Goal: Complete application form

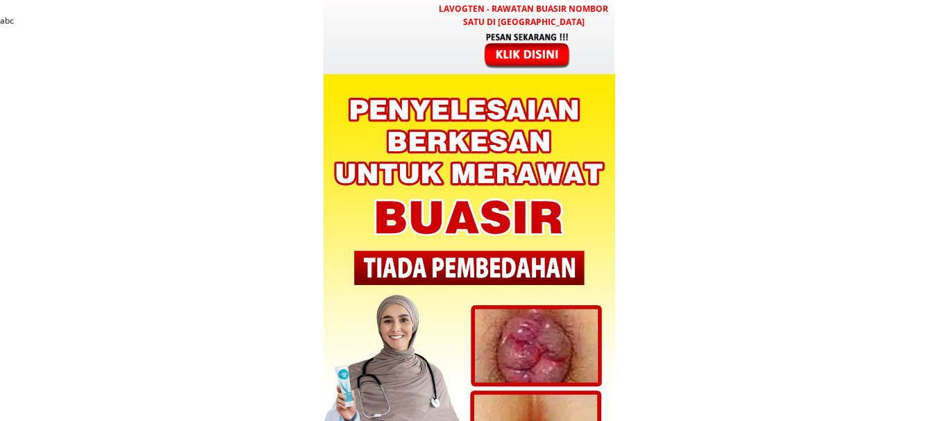
type input "[STREET_ADDRESS] juho"
type input "0136194079"
type input "[PERSON_NAME]"
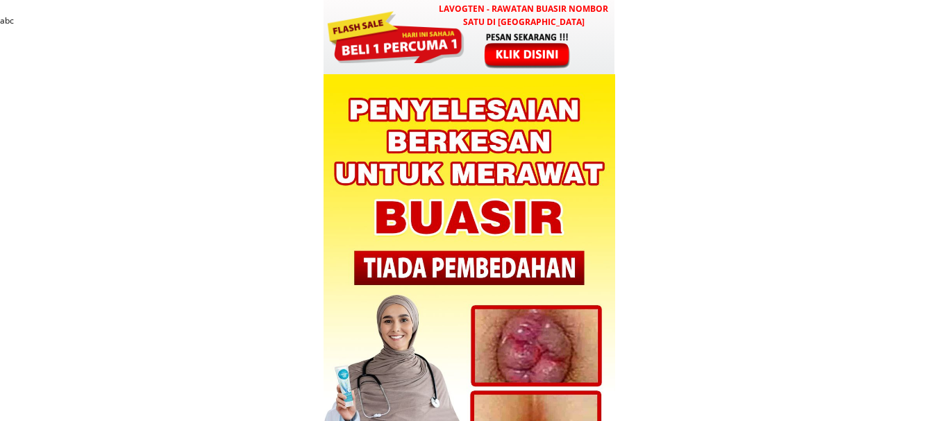
click at [527, 55] on div at bounding box center [528, 50] width 115 height 38
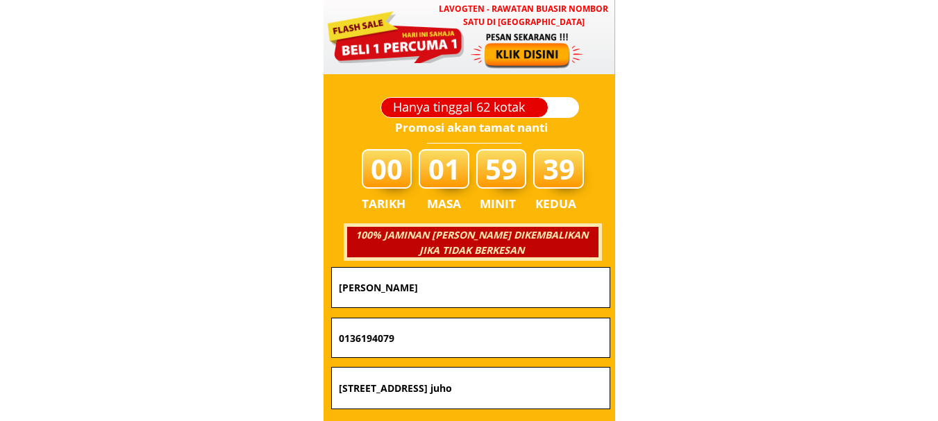
scroll to position [4916, 0]
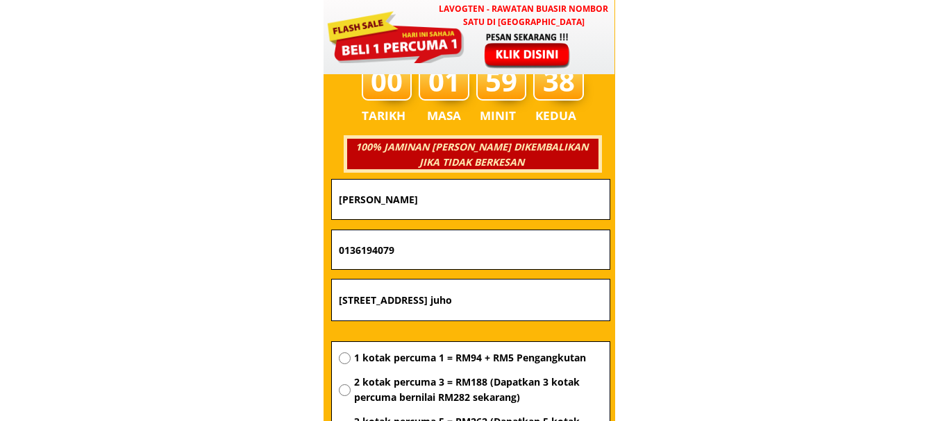
click at [430, 251] on input "0136194079" at bounding box center [470, 249] width 271 height 39
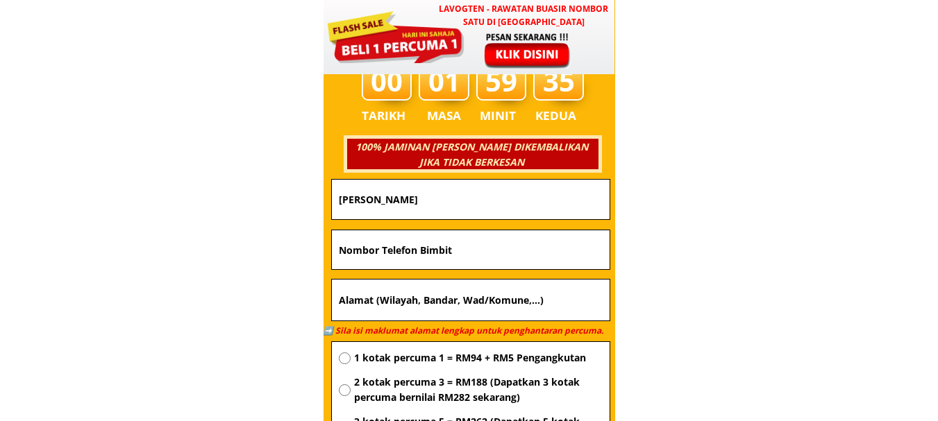
click at [482, 199] on input "[PERSON_NAME]" at bounding box center [470, 200] width 271 height 40
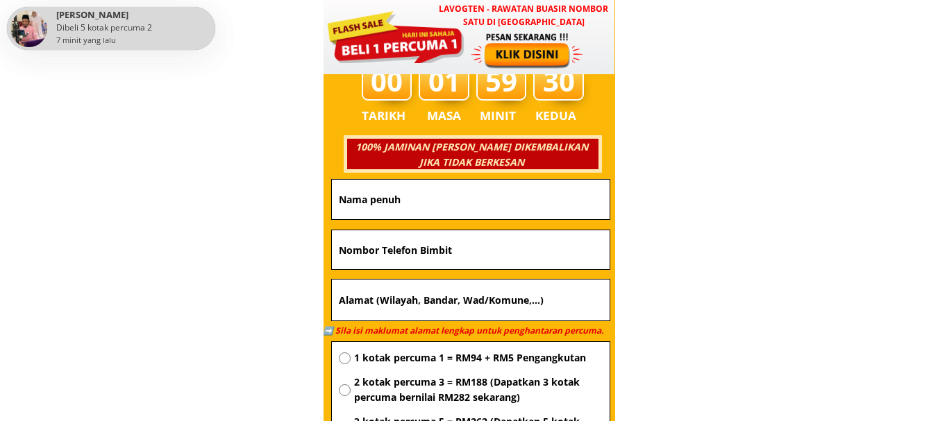
click at [480, 245] on input "text" at bounding box center [470, 249] width 271 height 39
paste input "0109001791"
type input "0109001791"
click button "submit" at bounding box center [0, 0] width 0 height 0
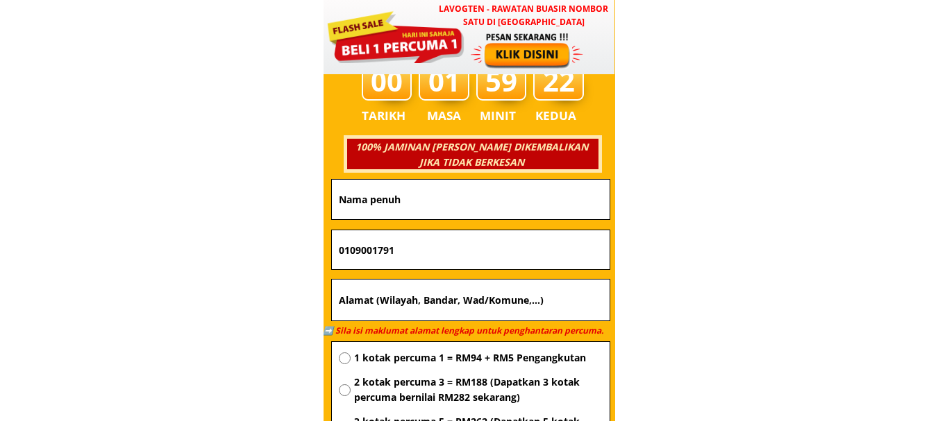
click at [482, 201] on input "text" at bounding box center [470, 200] width 271 height 40
paste input "[PERSON_NAME]"
type input "[PERSON_NAME]"
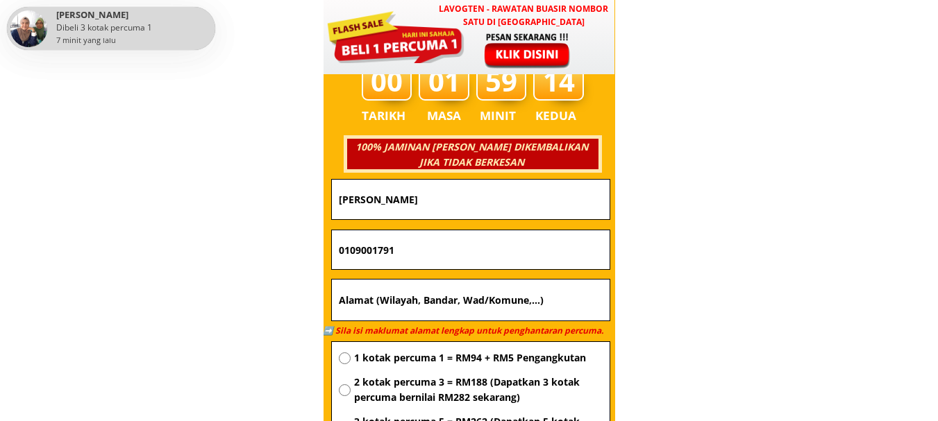
click at [473, 296] on input "text" at bounding box center [470, 301] width 271 height 42
paste input "[STREET_ADDRESS]"
type input "[STREET_ADDRESS]"
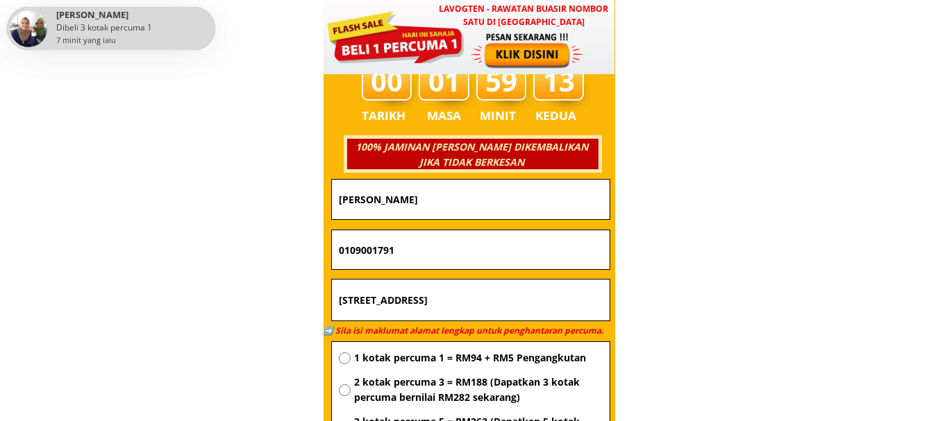
drag, startPoint x: 470, startPoint y: 363, endPoint x: 562, endPoint y: 237, distance: 155.9
click at [470, 362] on span "1 kotak percuma 1 = RM94 + RM5 Pengangkutan" at bounding box center [478, 357] width 248 height 15
radio input "true"
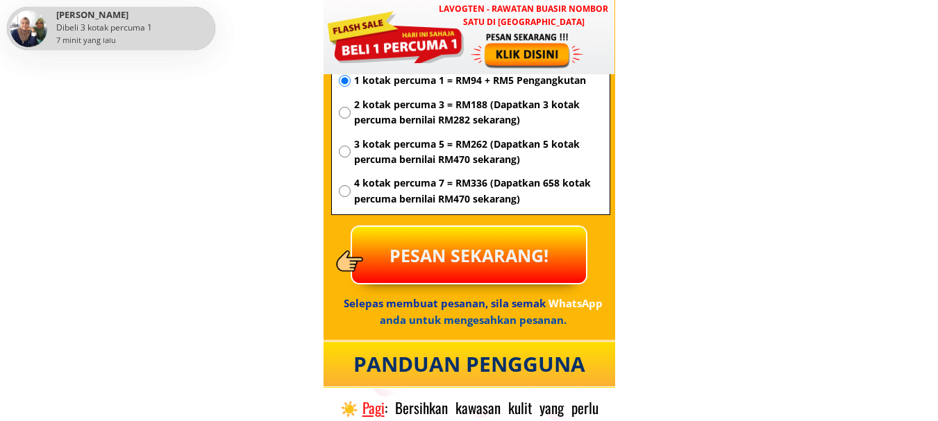
click at [502, 257] on p "PESAN SEKARANG!" at bounding box center [469, 255] width 234 height 56
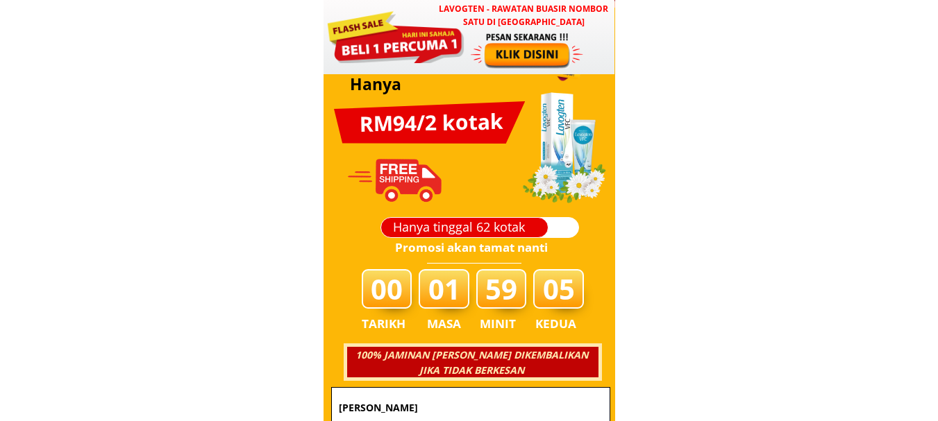
scroll to position [4916, 0]
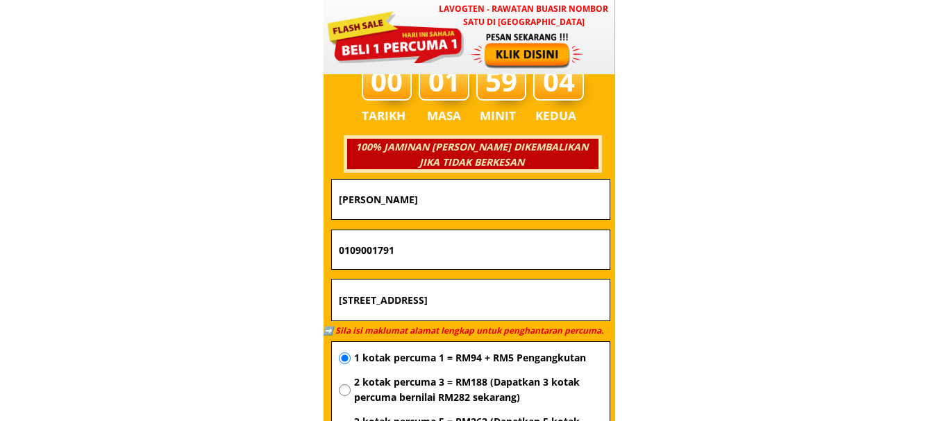
click at [432, 251] on input "0109001791" at bounding box center [470, 249] width 271 height 39
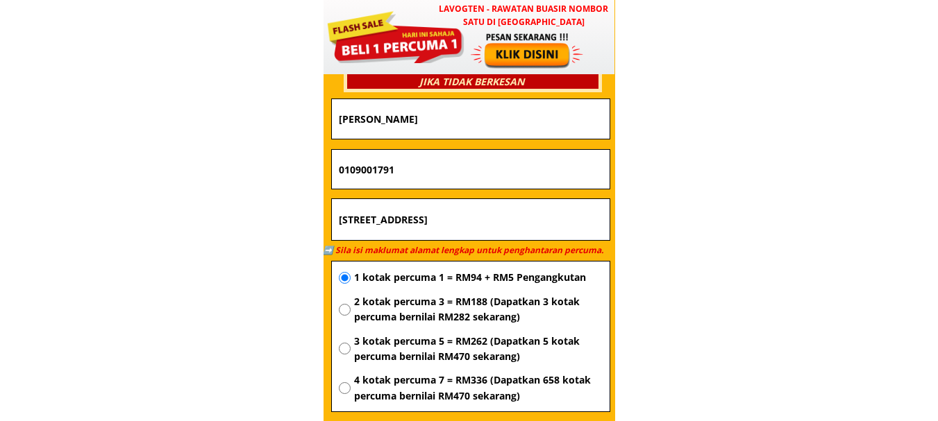
scroll to position [5124, 0]
